Goal: Task Accomplishment & Management: Complete application form

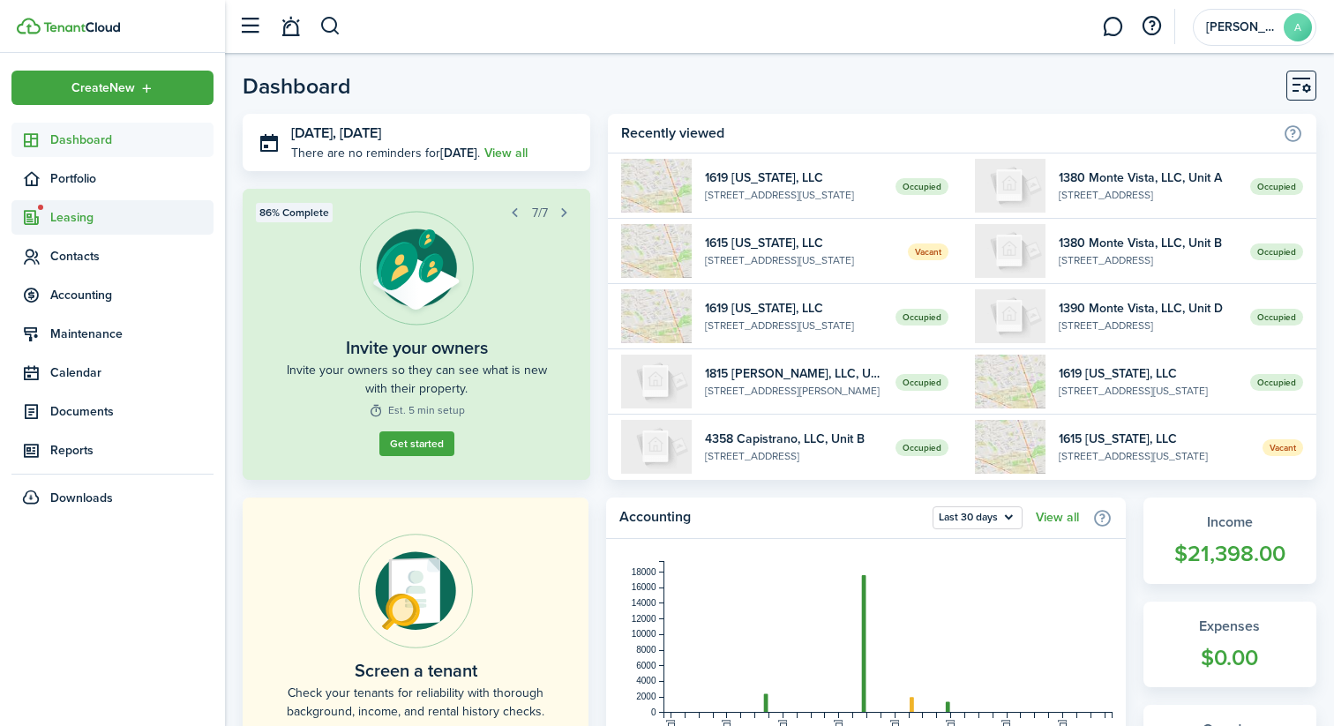
click at [67, 221] on span "Leasing" at bounding box center [131, 217] width 163 height 19
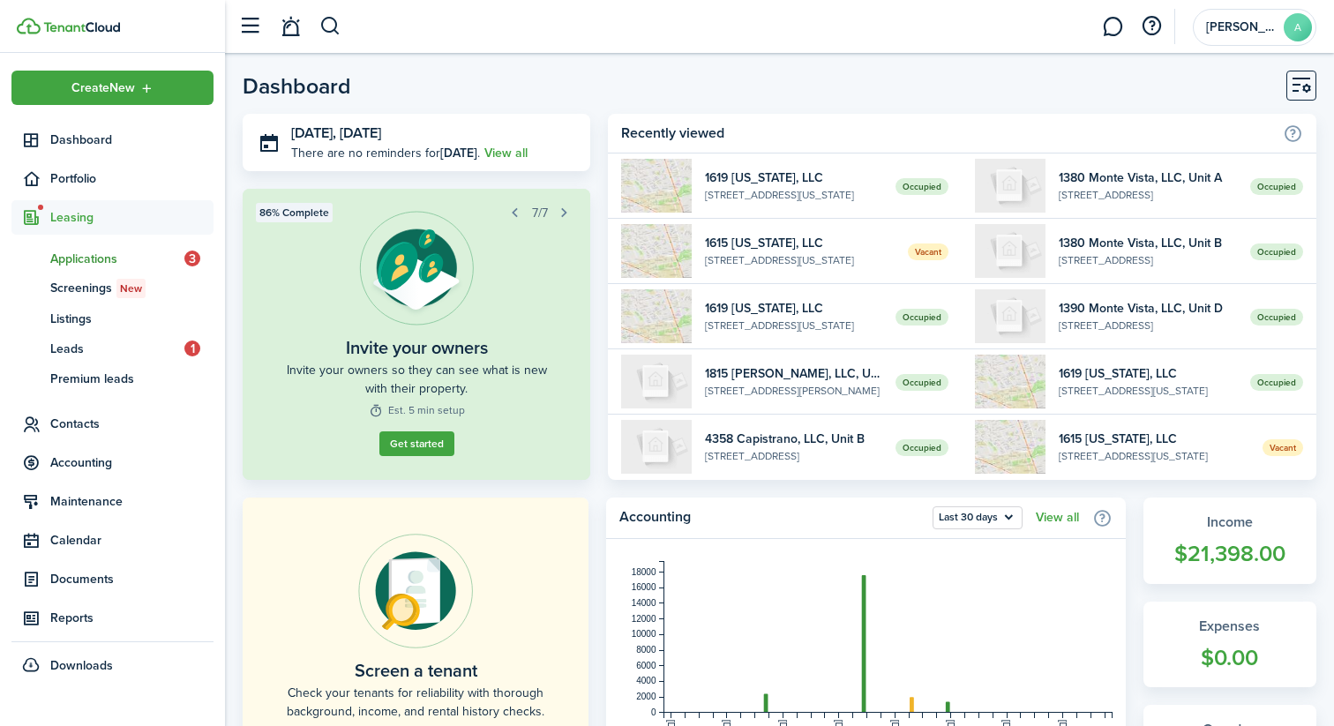
click at [131, 255] on span "Applications" at bounding box center [117, 259] width 134 height 19
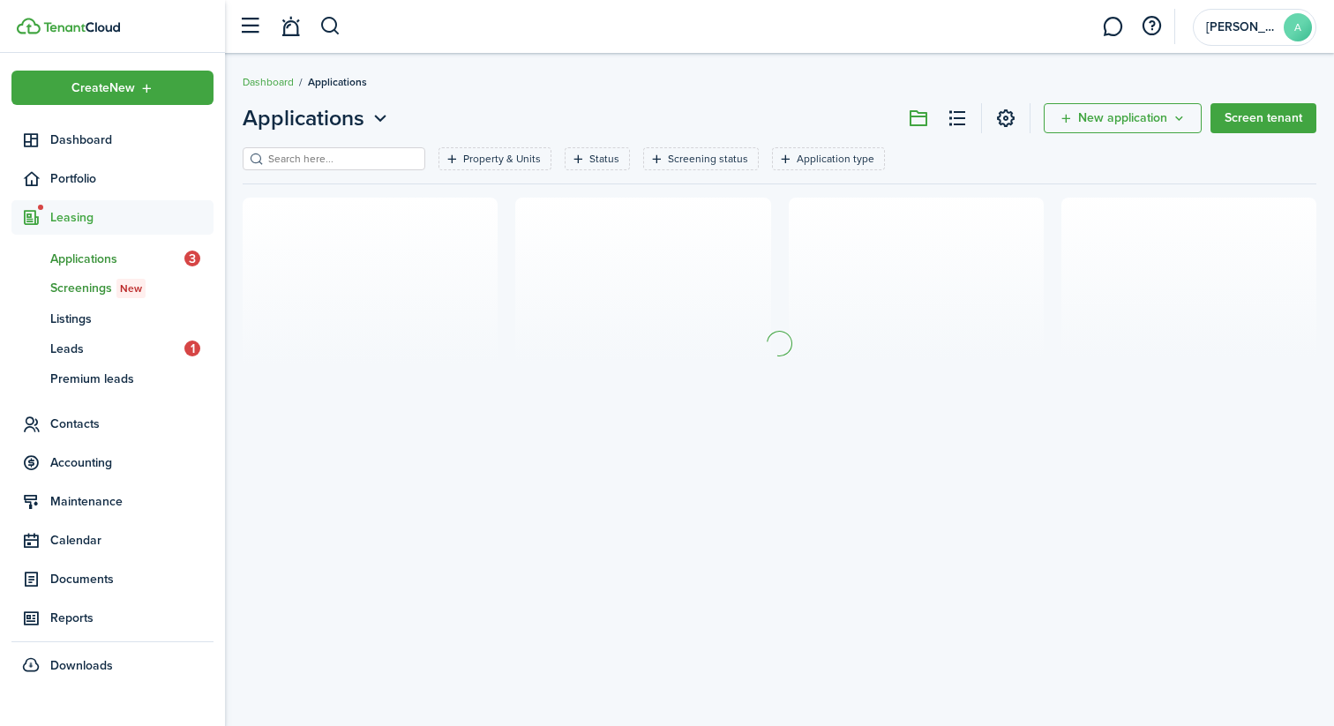
click at [130, 289] on span "New" at bounding box center [131, 289] width 22 height 16
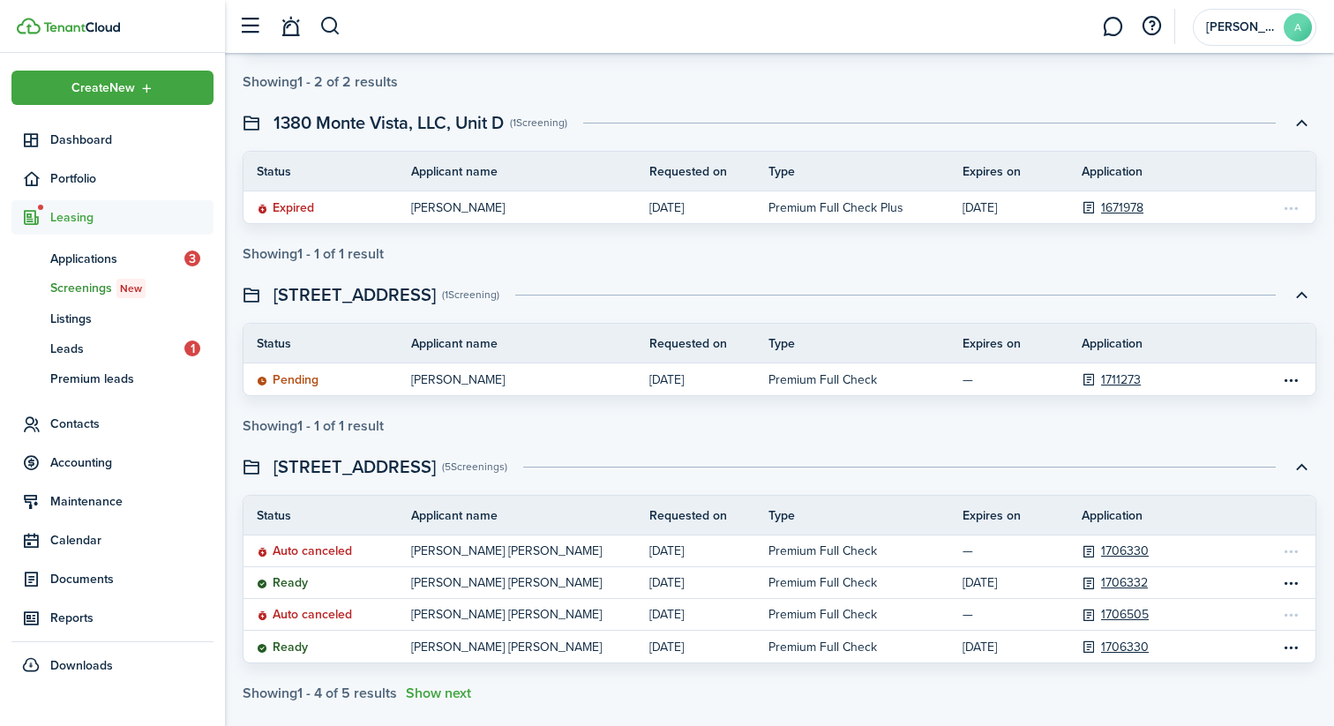
scroll to position [707, 0]
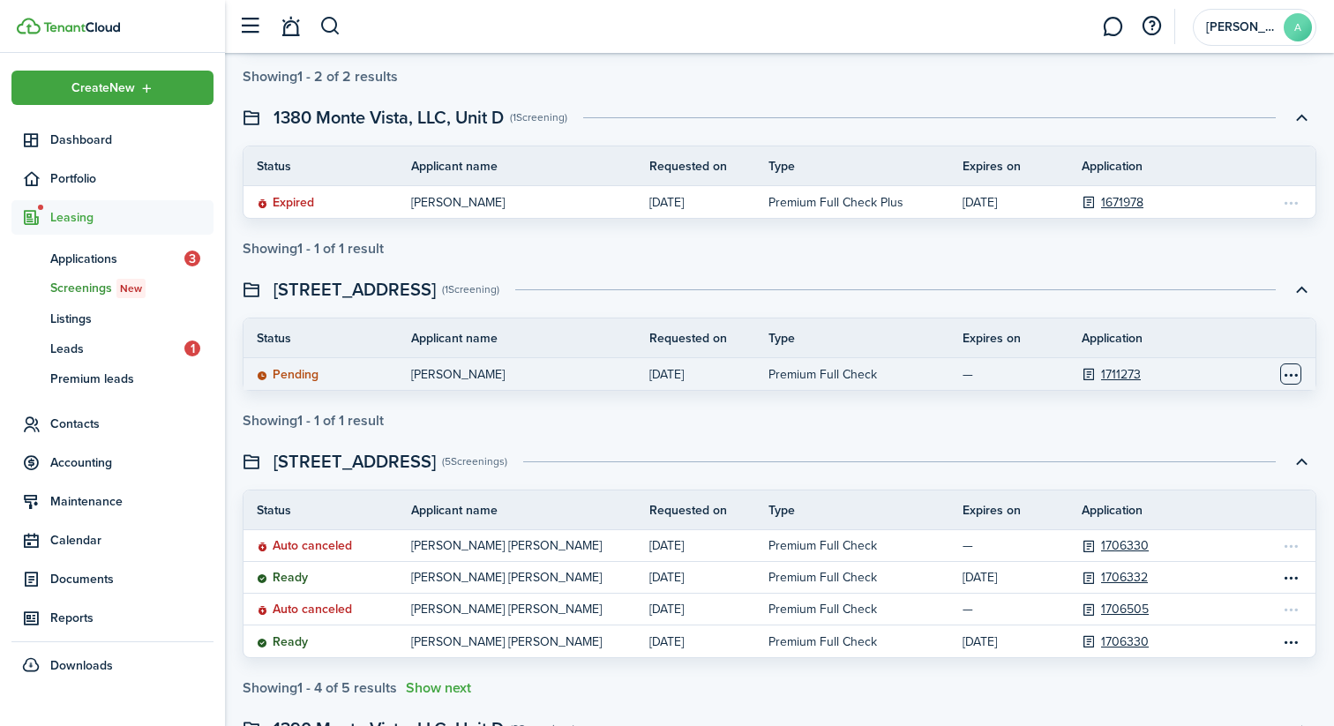
click at [1294, 377] on table-menu-btn-icon "Open menu" at bounding box center [1290, 373] width 21 height 21
click at [686, 372] on p "[DATE]" at bounding box center [695, 374] width 93 height 19
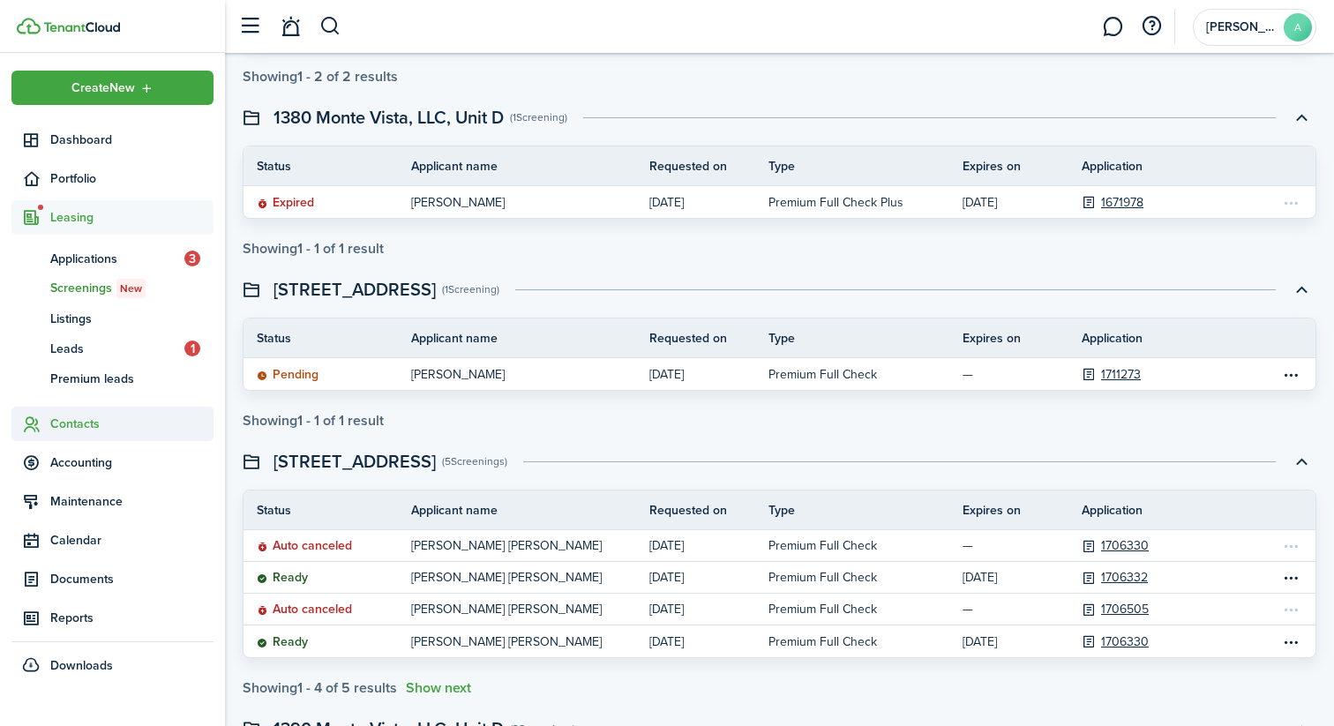
click at [79, 416] on span "Contacts" at bounding box center [131, 424] width 163 height 19
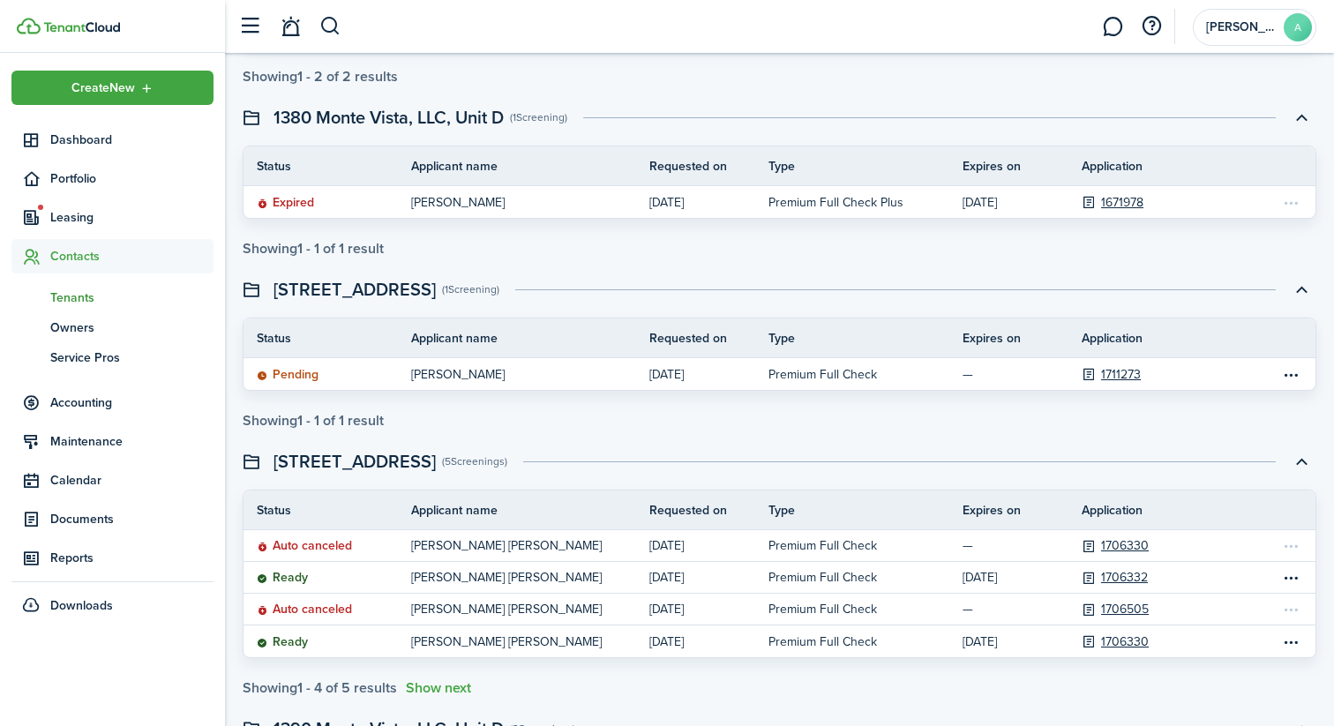
click at [91, 293] on span "Tenants" at bounding box center [131, 298] width 163 height 19
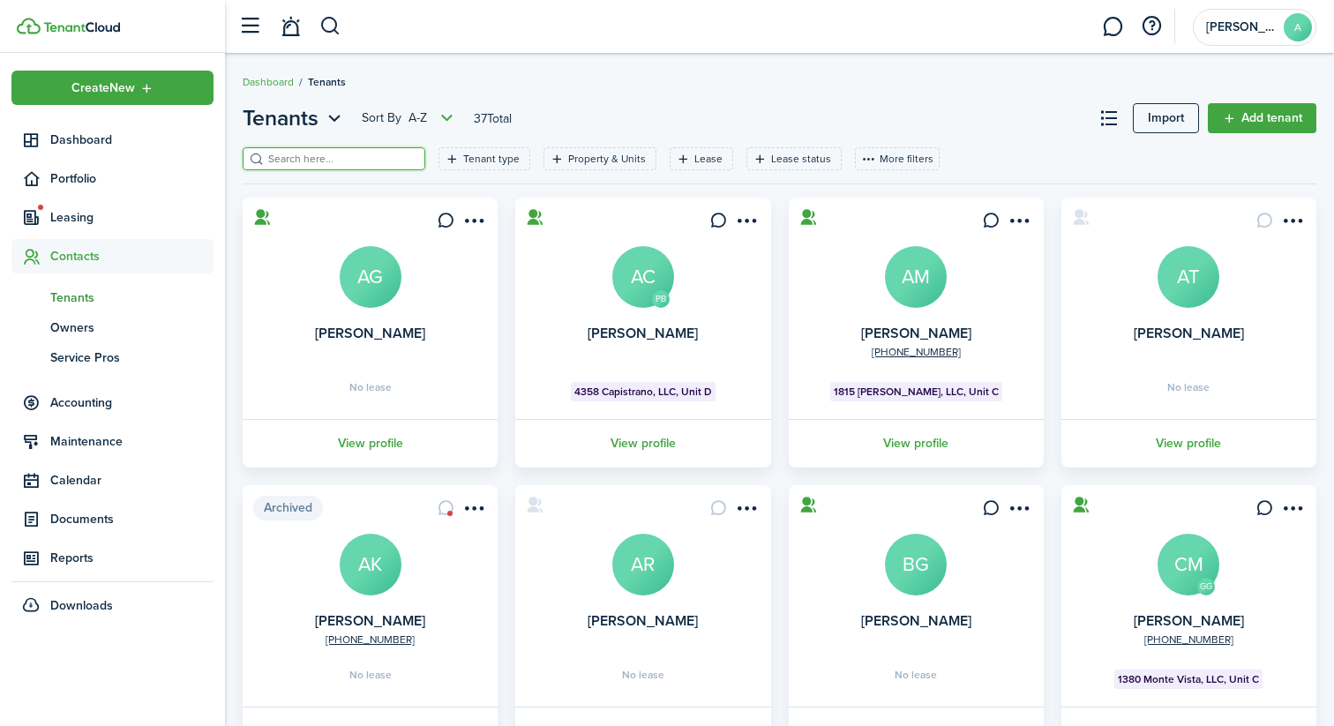
click at [330, 164] on input "search" at bounding box center [341, 159] width 155 height 17
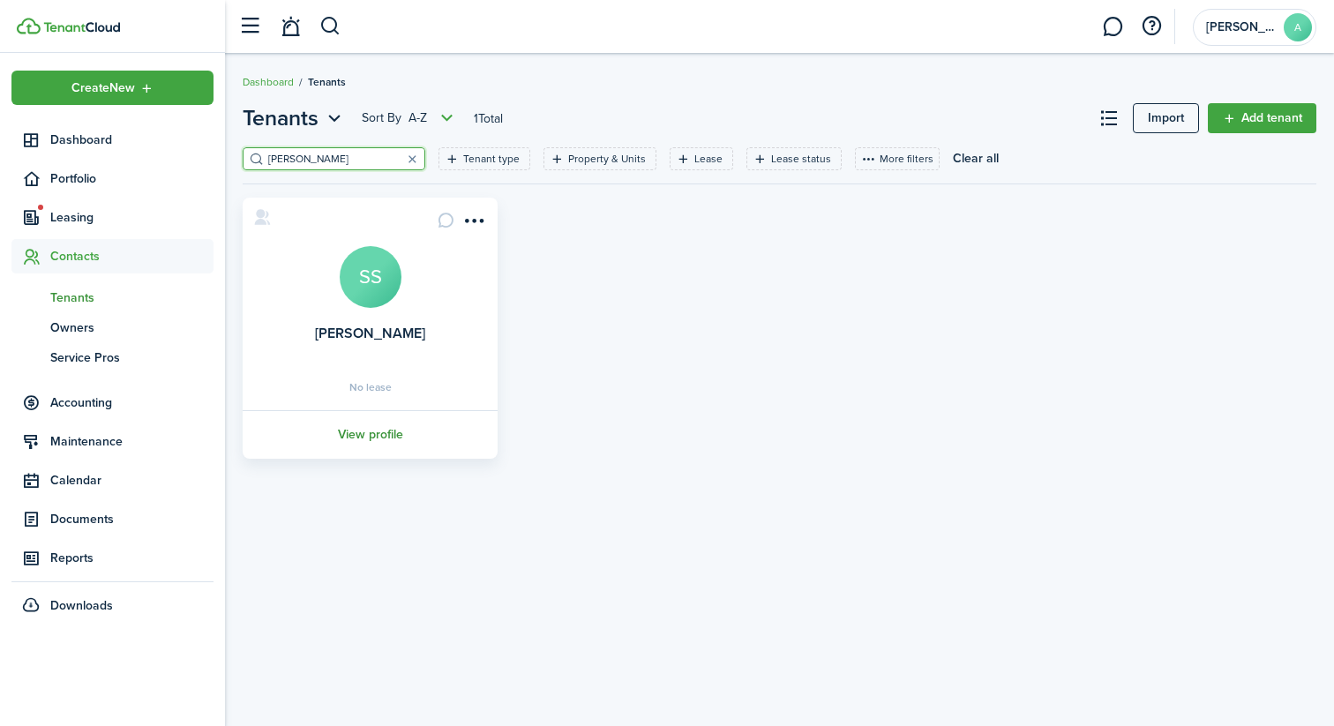
type input "[PERSON_NAME]"
click at [352, 431] on link "View profile" at bounding box center [370, 434] width 260 height 49
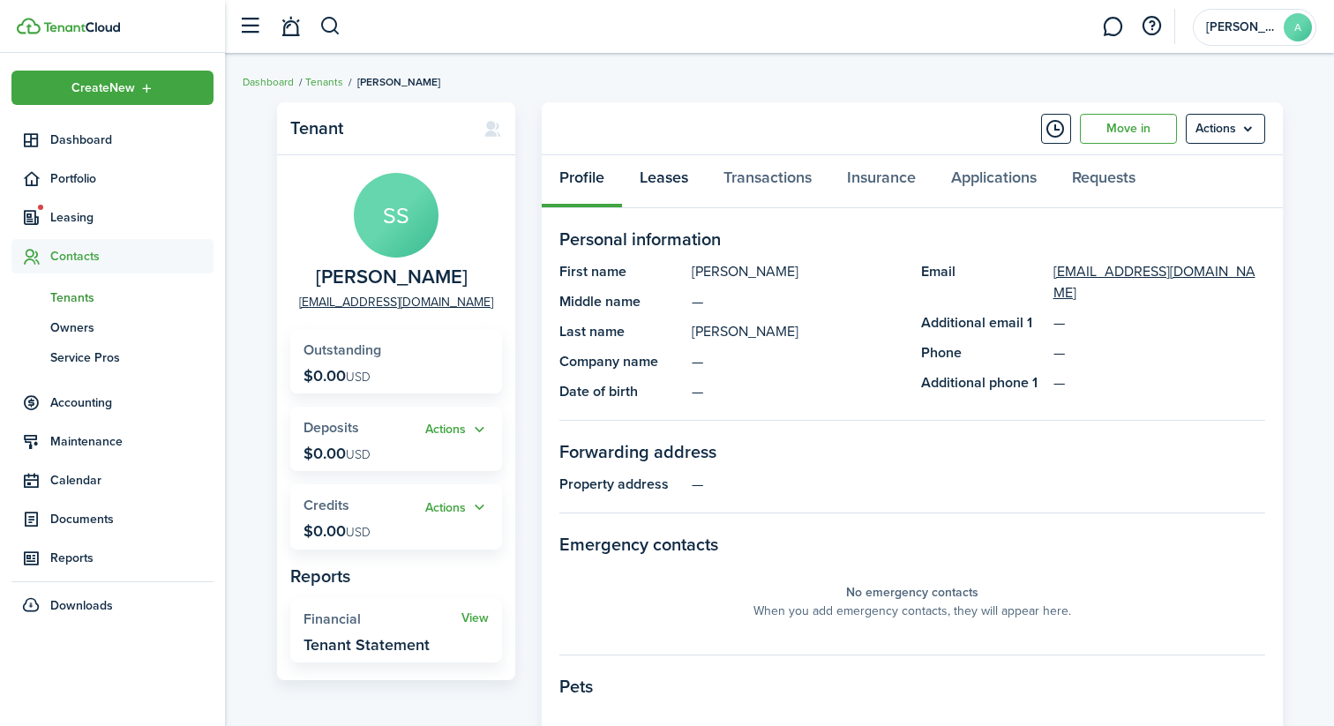
click at [683, 179] on link "Leases" at bounding box center [664, 181] width 84 height 53
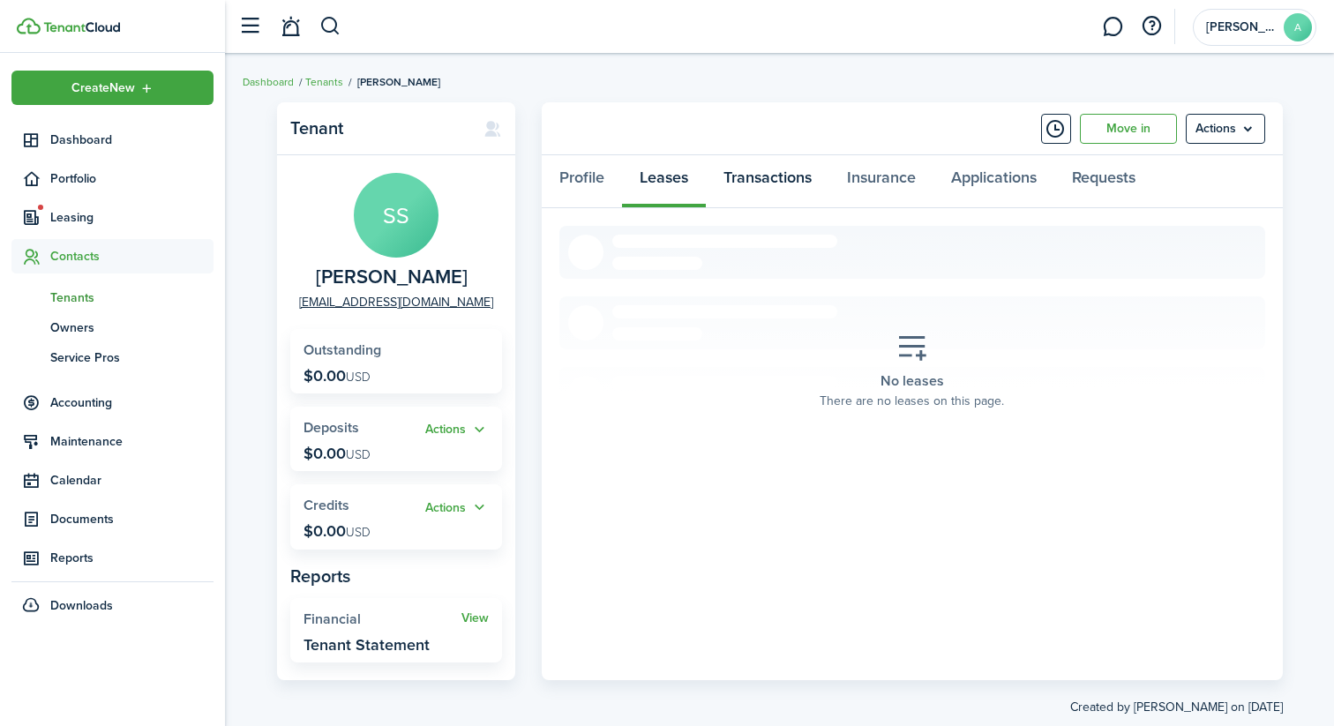
click at [772, 179] on link "Transactions" at bounding box center [768, 181] width 124 height 53
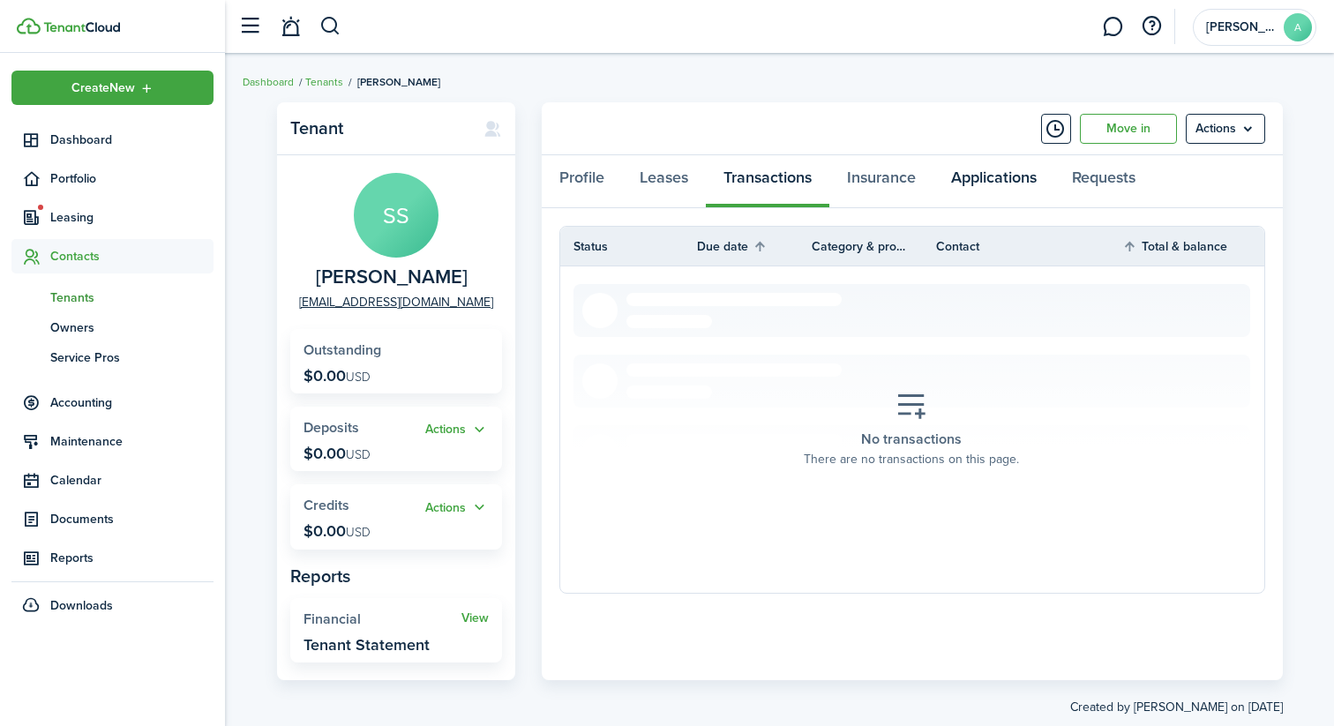
click at [958, 175] on link "Applications" at bounding box center [993, 181] width 121 height 53
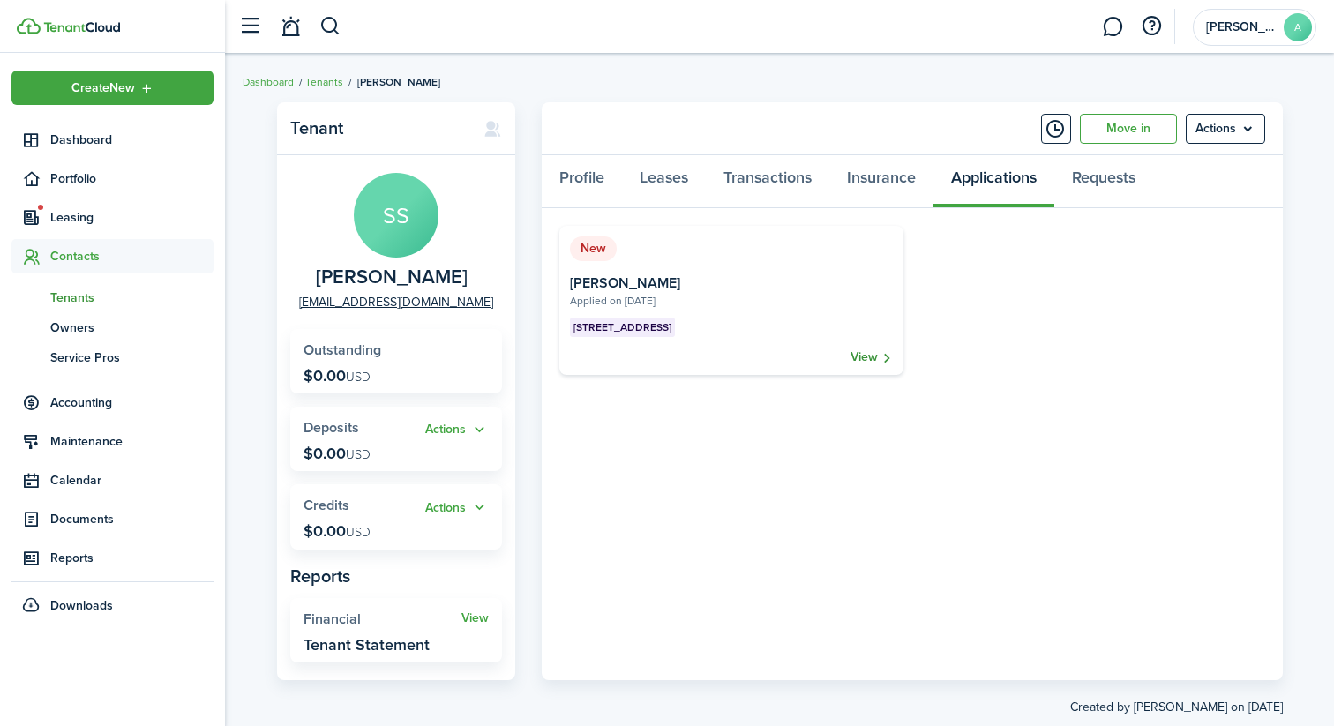
click at [869, 358] on link "View" at bounding box center [872, 357] width 42 height 18
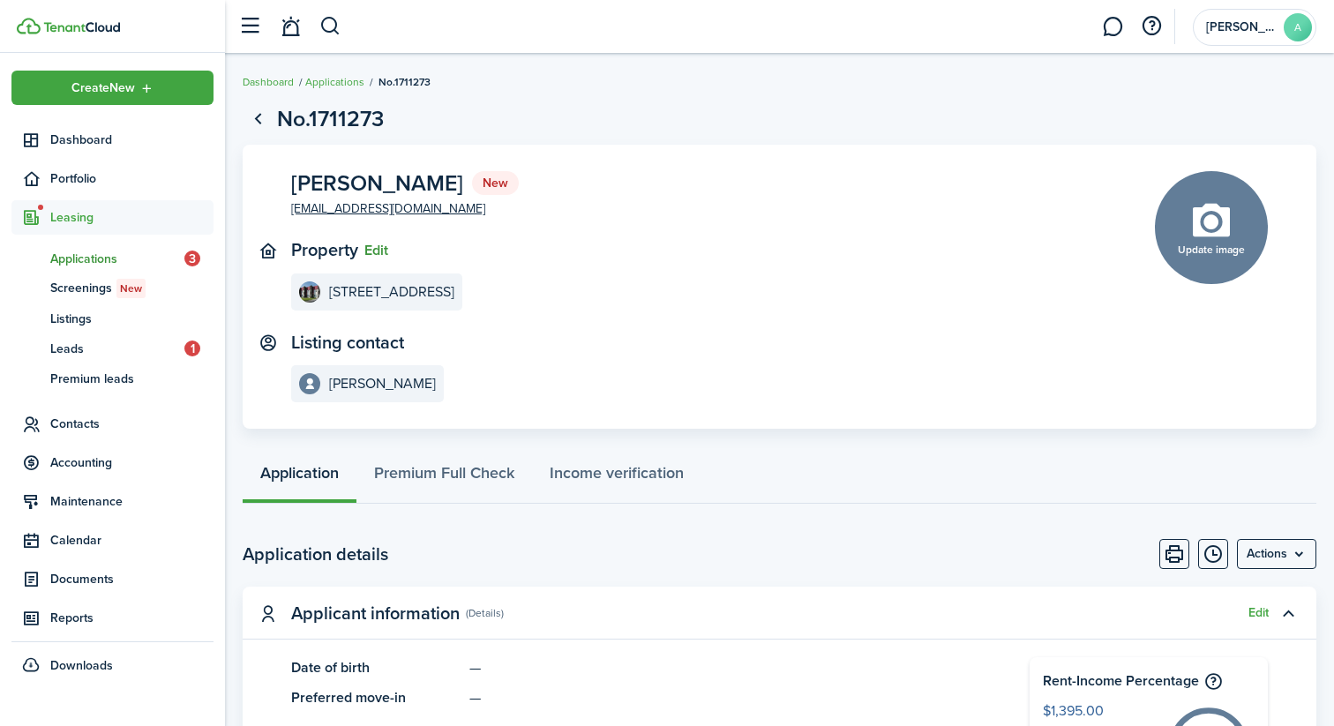
click at [379, 254] on button "Edit" at bounding box center [376, 251] width 24 height 16
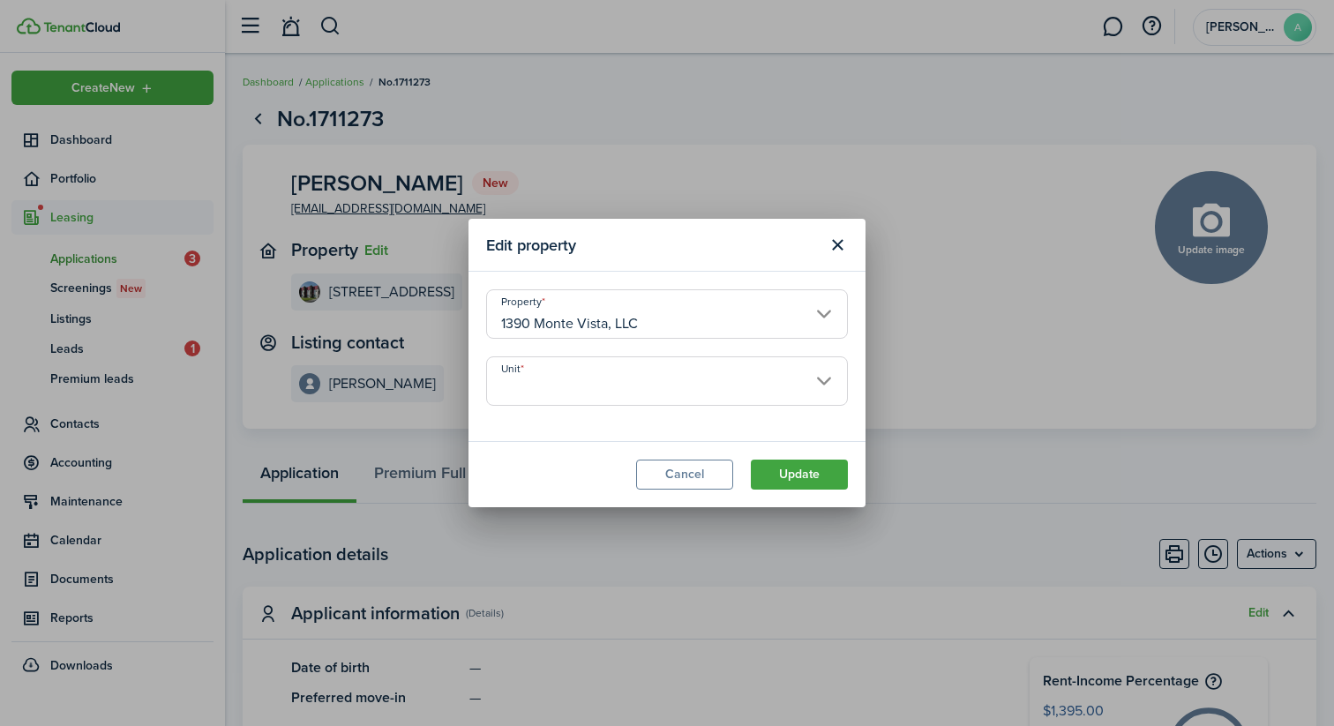
click at [581, 320] on input "1390 Monte Vista, LLC" at bounding box center [667, 313] width 362 height 49
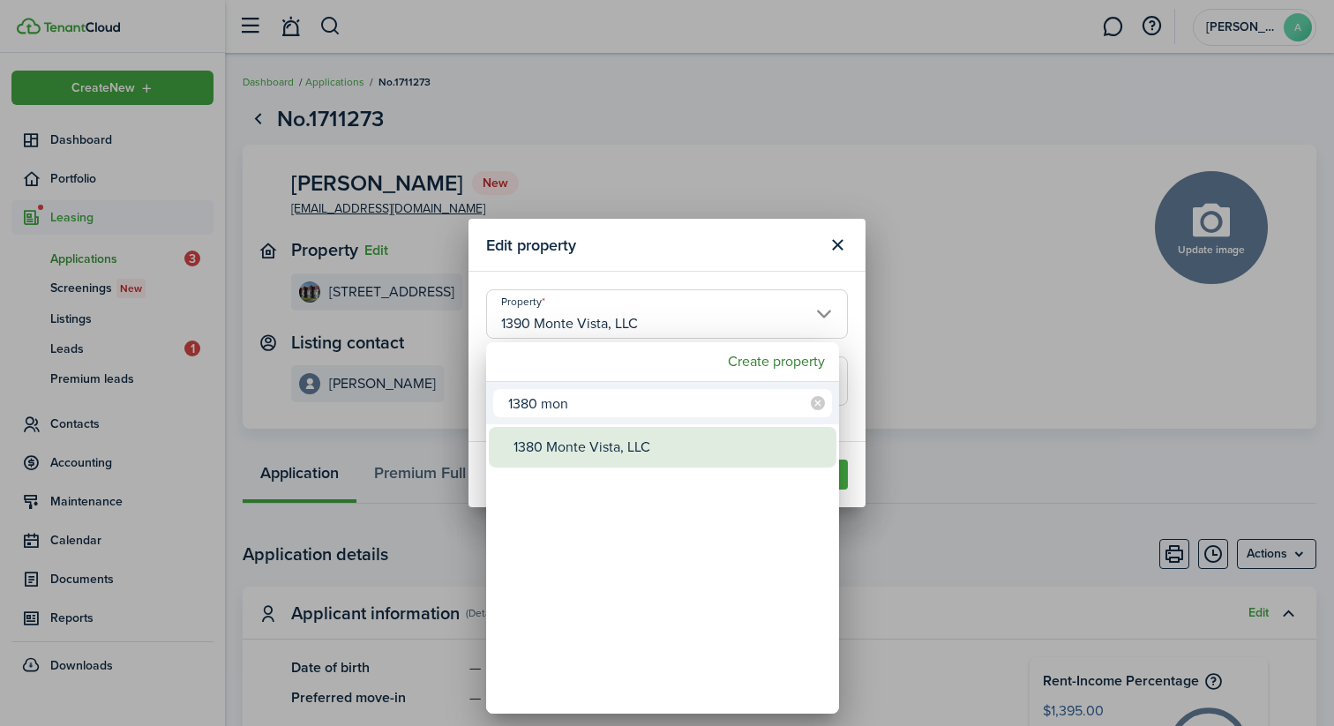
type input "1380 mon"
click at [573, 442] on div "1380 Monte Vista, LLC" at bounding box center [669, 447] width 312 height 41
type input "1380 Monte Vista, LLC"
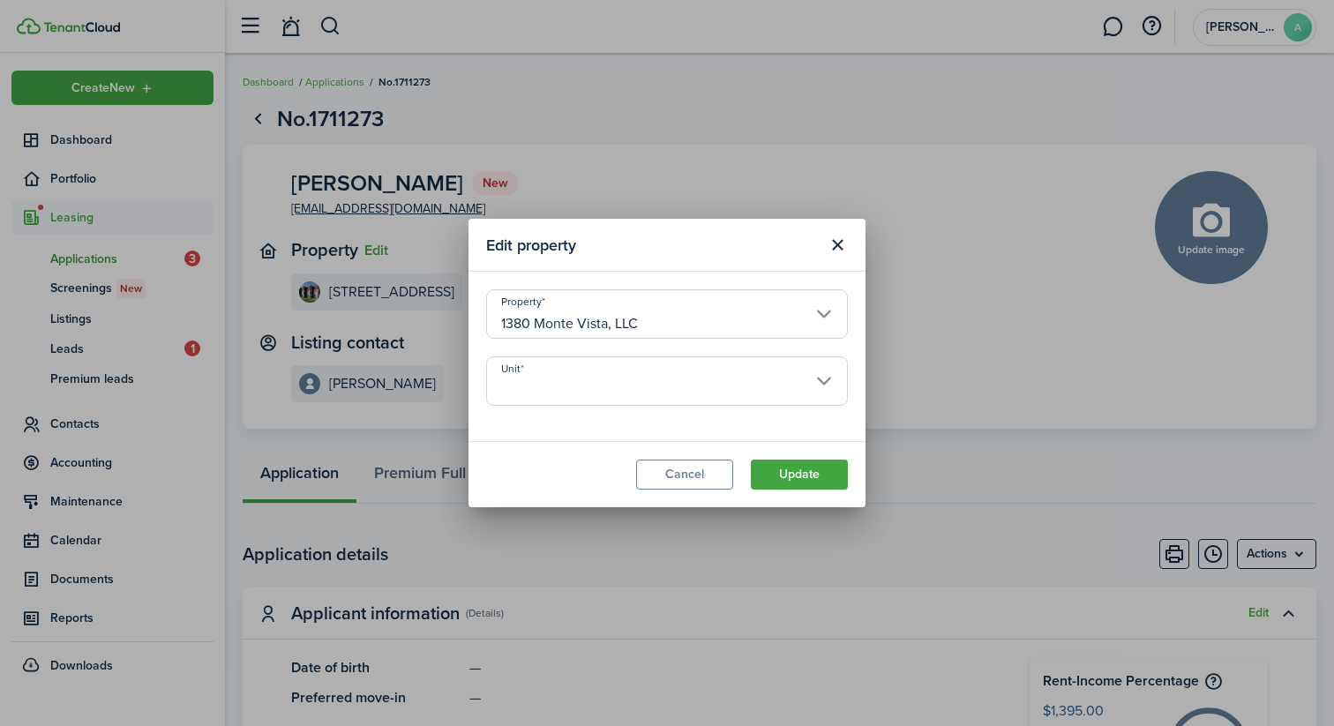
click at [595, 398] on input "Unit" at bounding box center [667, 380] width 362 height 49
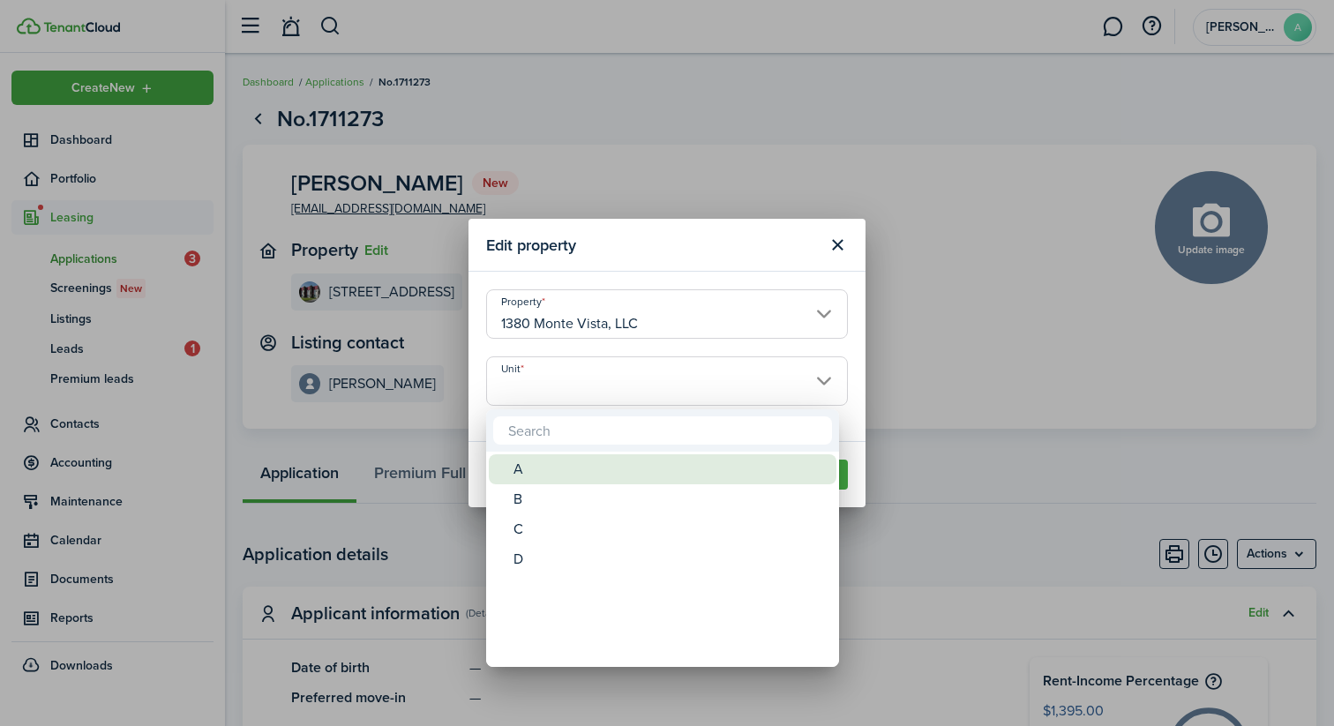
click at [540, 464] on div "A" at bounding box center [669, 469] width 312 height 30
type input "A"
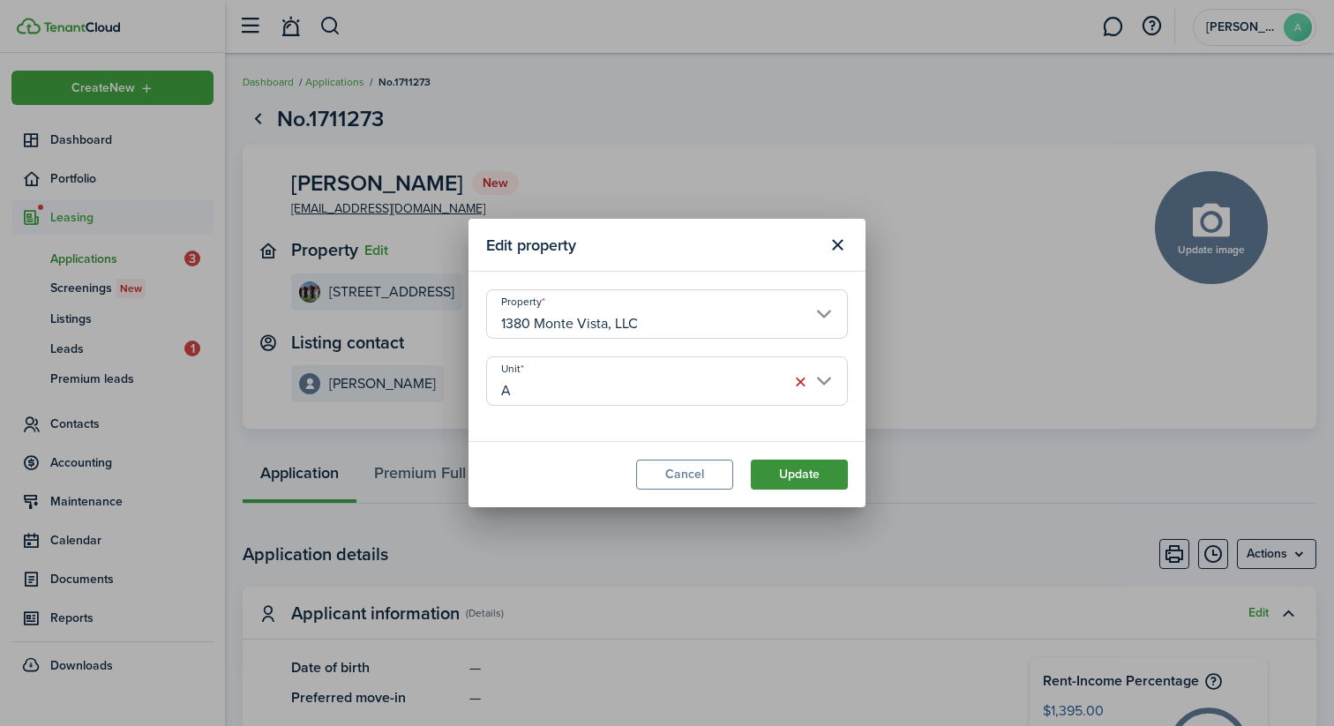
click at [776, 468] on button "Update" at bounding box center [799, 475] width 97 height 30
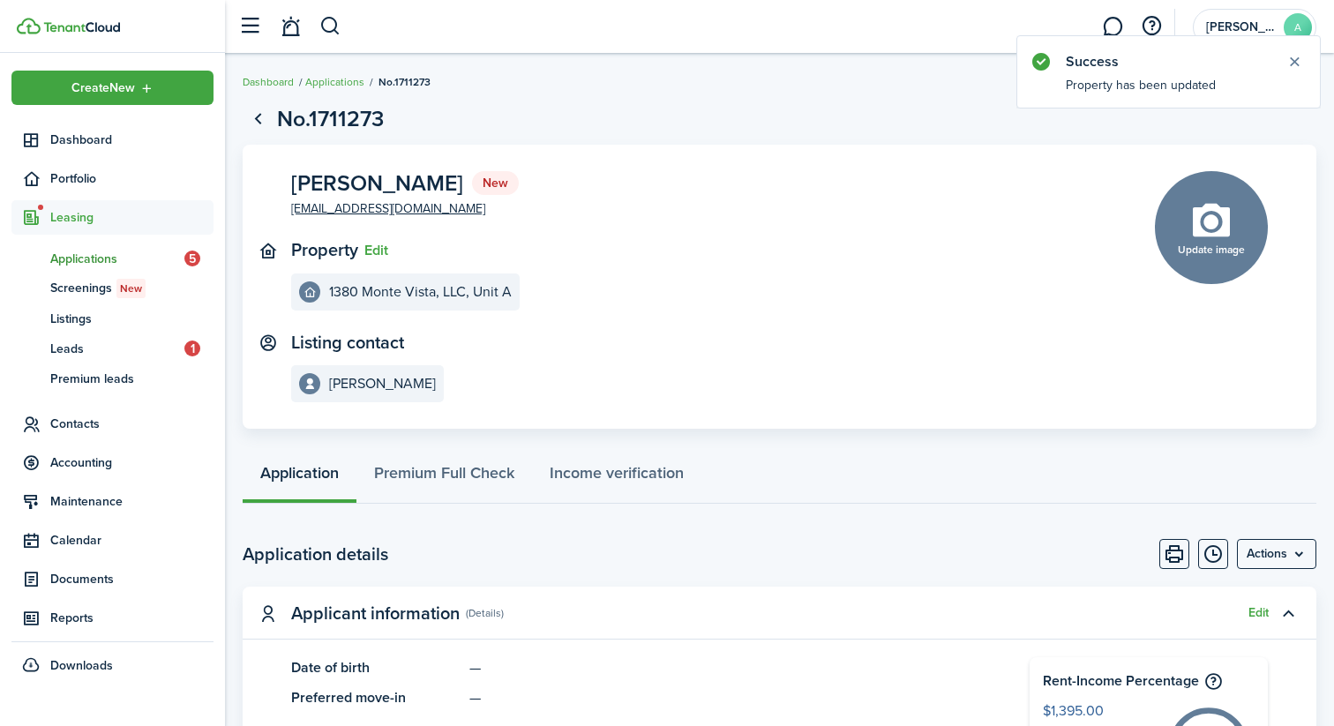
click at [82, 261] on span "Applications" at bounding box center [117, 259] width 134 height 19
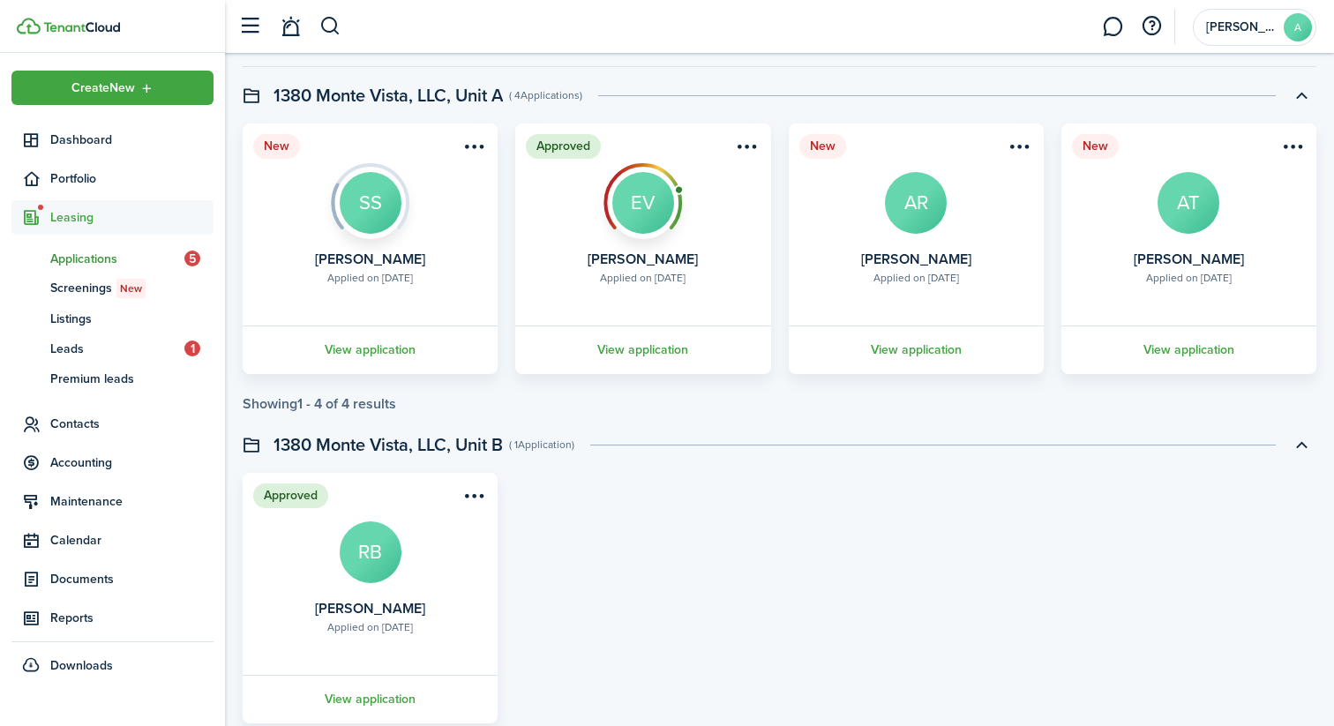
scroll to position [136, 0]
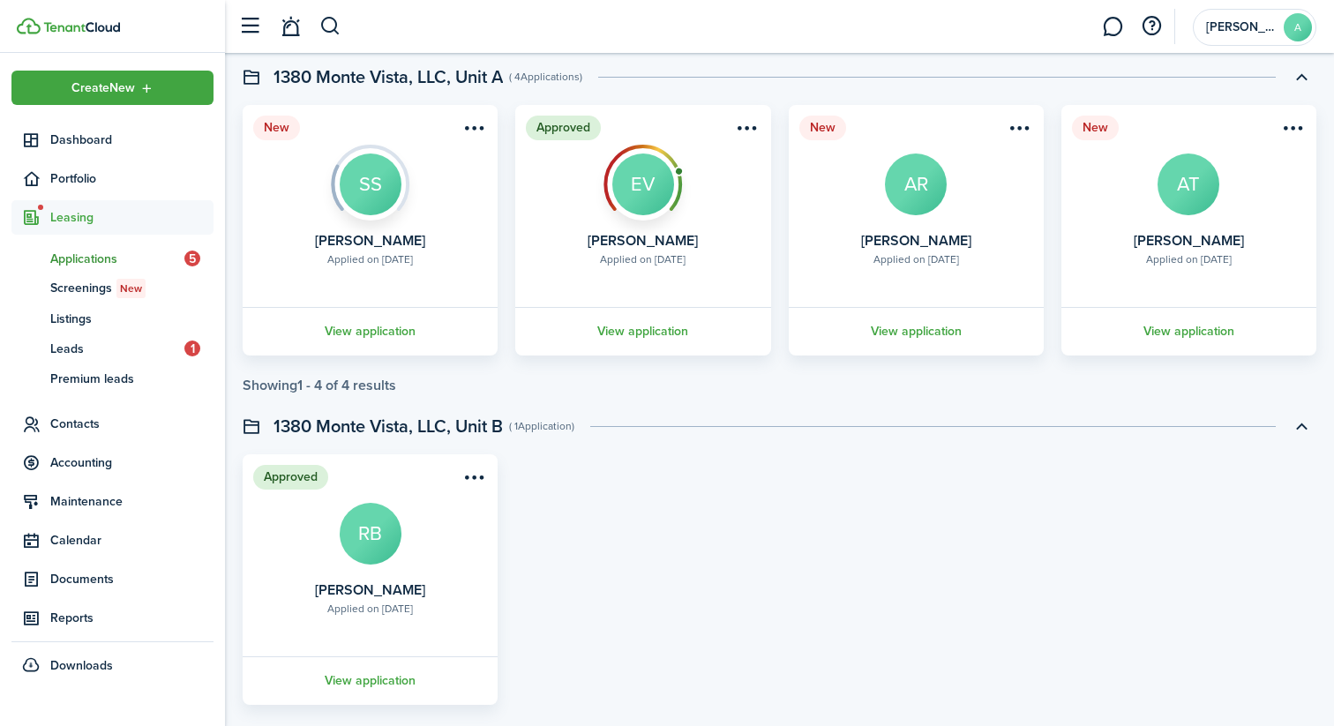
click at [128, 264] on span "Applications" at bounding box center [117, 259] width 134 height 19
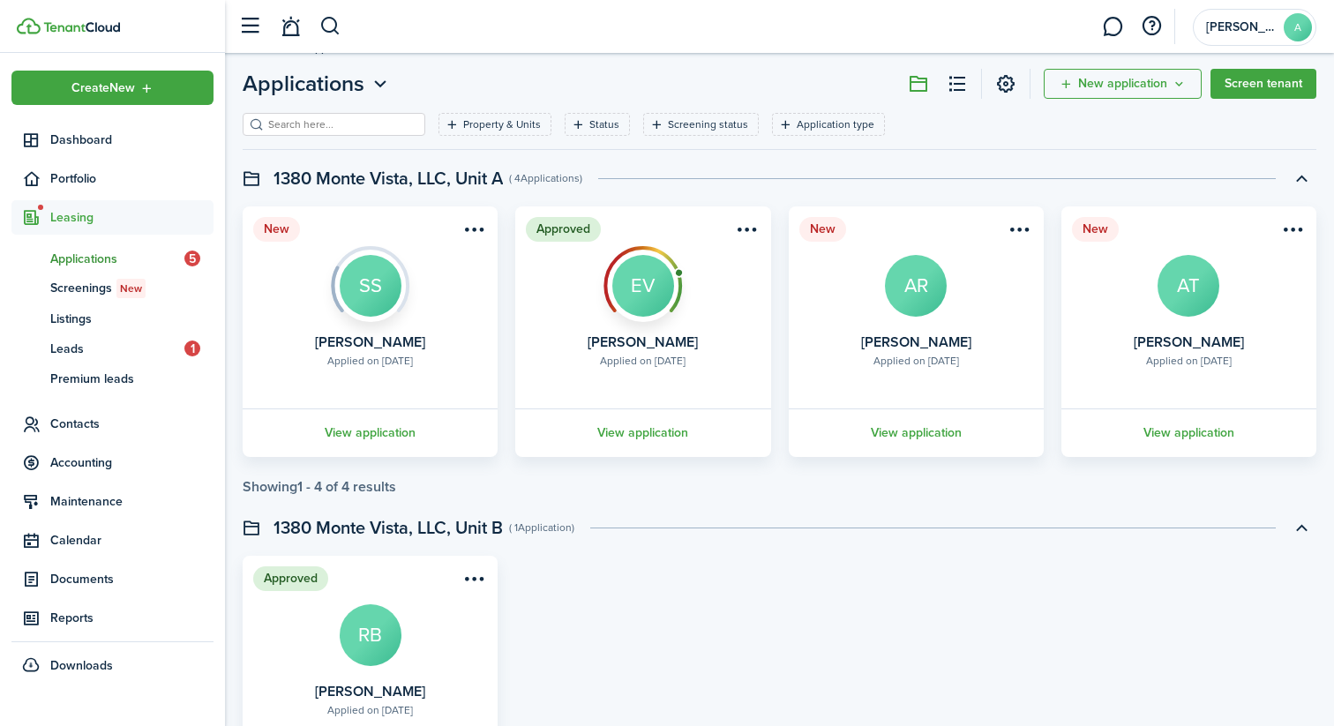
scroll to position [0, 0]
